Goal: Task Accomplishment & Management: Use online tool/utility

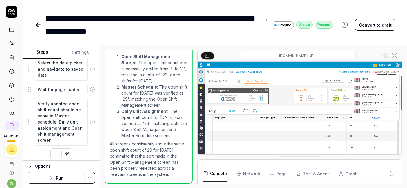
type textarea "*"
